Goal: Information Seeking & Learning: Learn about a topic

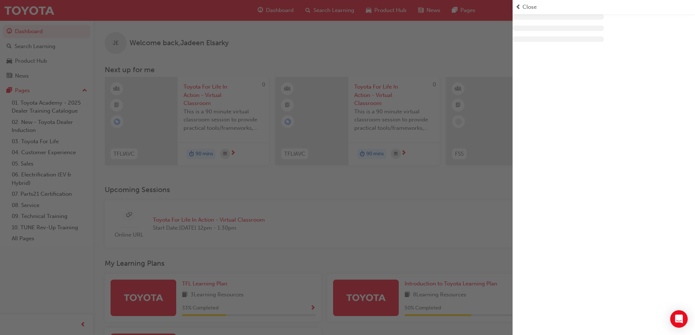
scroll to position [37, 0]
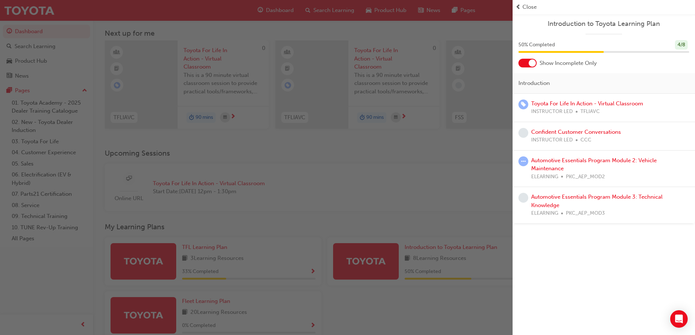
click at [531, 65] on div at bounding box center [532, 63] width 7 height 7
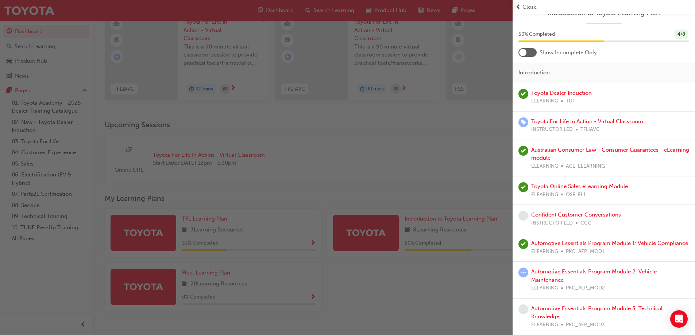
scroll to position [101, 0]
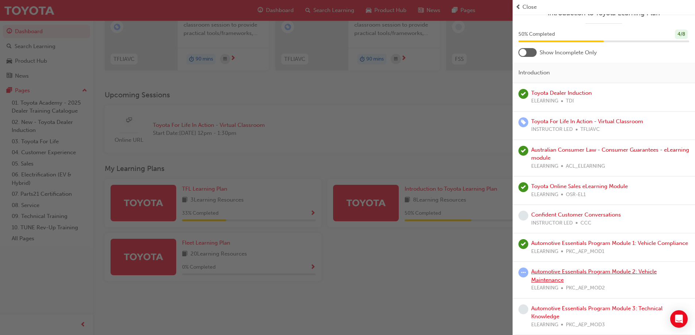
click at [563, 271] on link "Automotive Essentials Program Module 2: Vehicle Maintenance" at bounding box center [595, 276] width 126 height 15
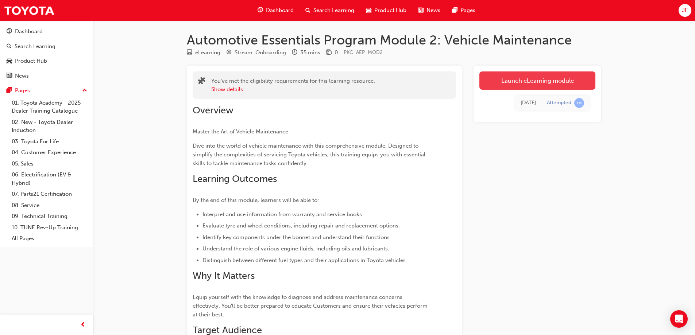
click at [541, 83] on link "Launch eLearning module" at bounding box center [538, 81] width 116 height 18
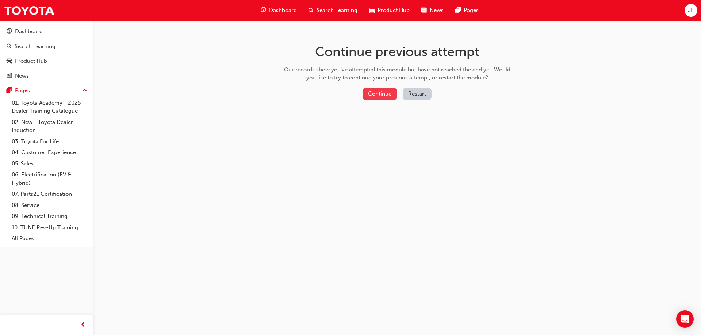
click at [372, 92] on button "Continue" at bounding box center [379, 94] width 34 height 12
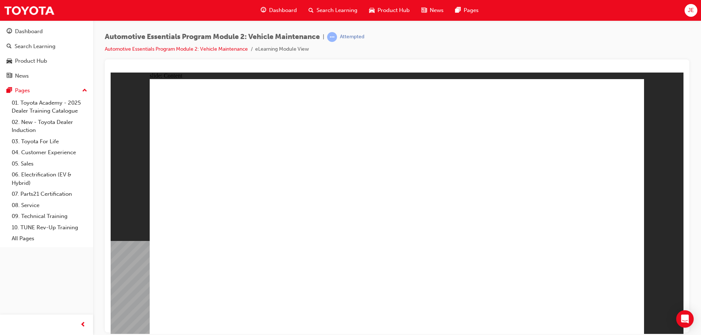
drag, startPoint x: 622, startPoint y: 97, endPoint x: 616, endPoint y: 99, distance: 5.9
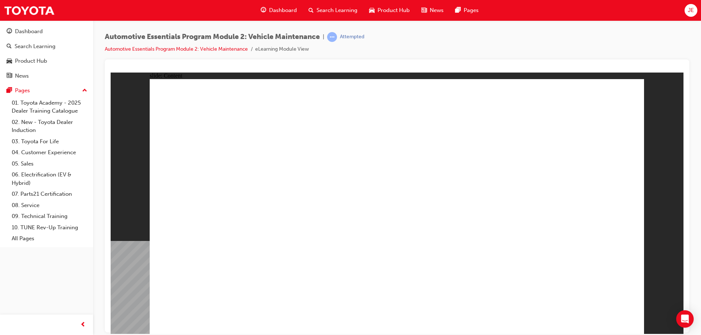
radio input "true"
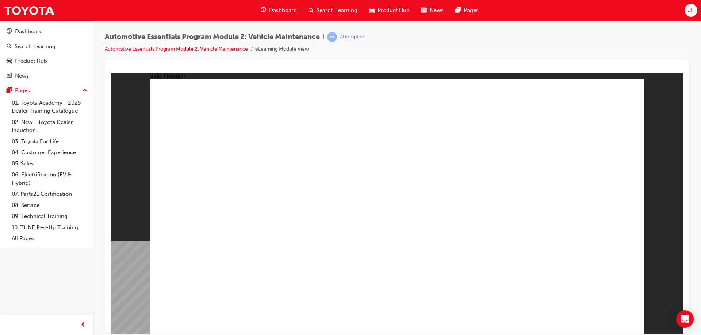
radio input "true"
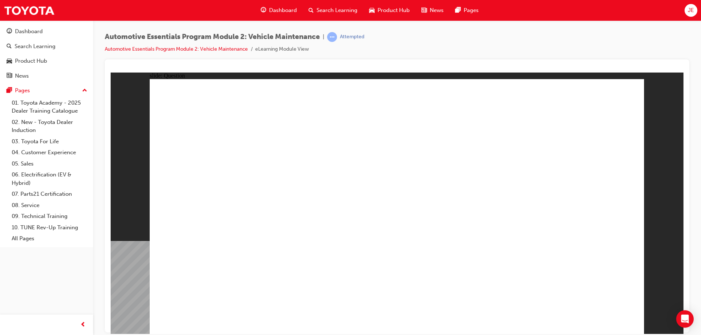
radio input "true"
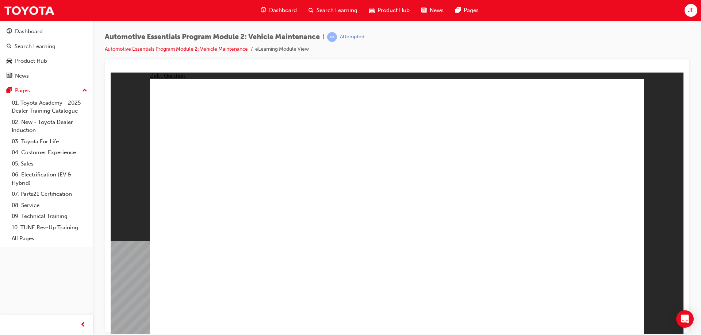
radio input "true"
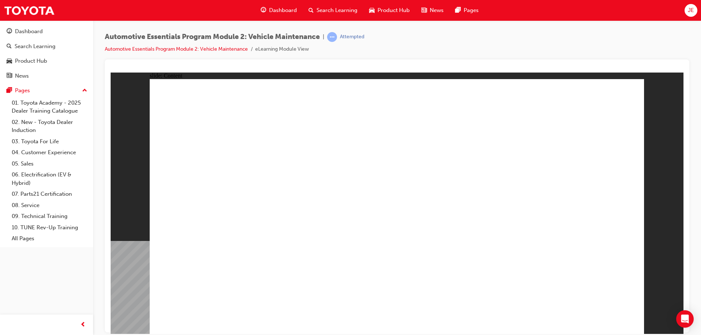
drag, startPoint x: 581, startPoint y: 317, endPoint x: 588, endPoint y: 318, distance: 6.6
